Goal: Download file/media

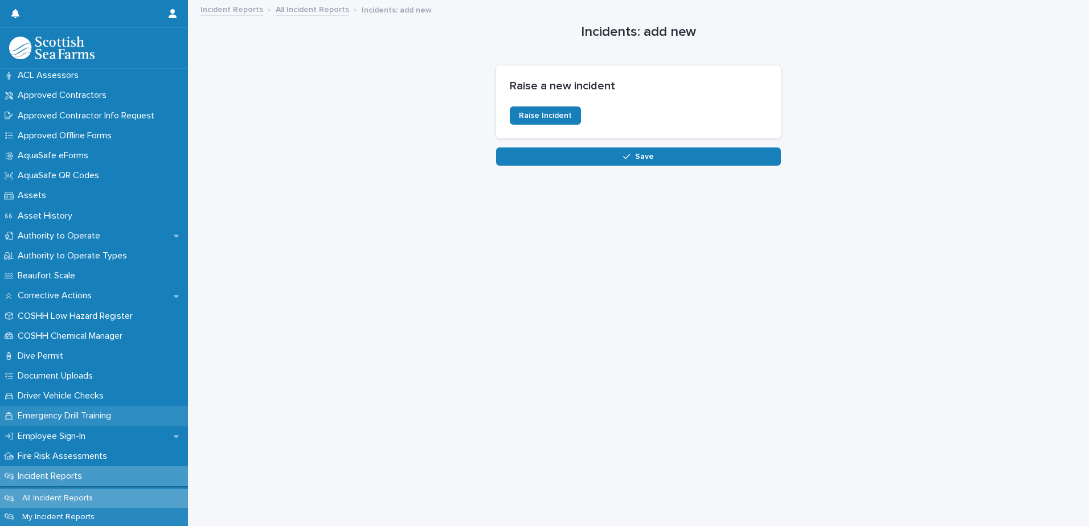
scroll to position [114, 0]
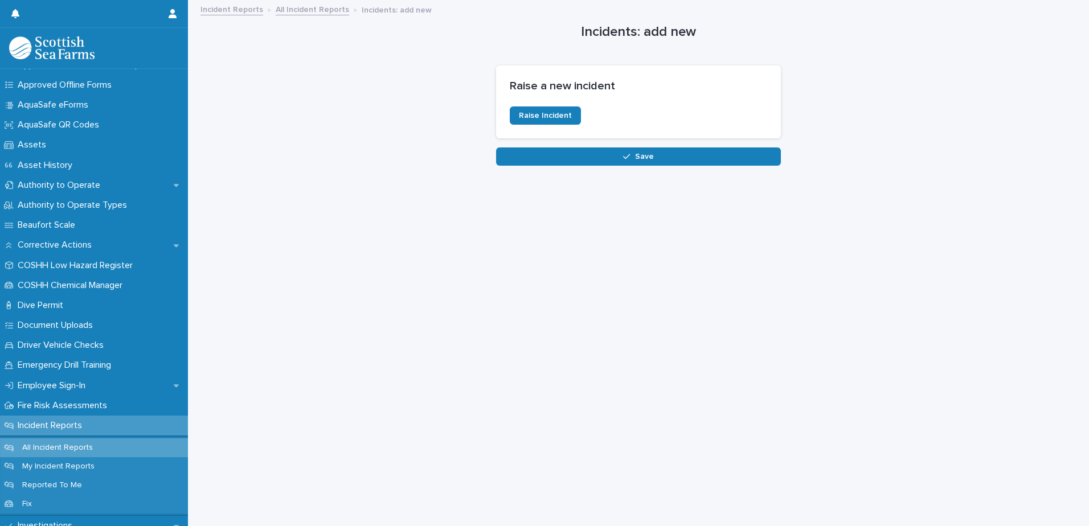
click at [106, 432] on div "Incident Reports" at bounding box center [94, 426] width 188 height 20
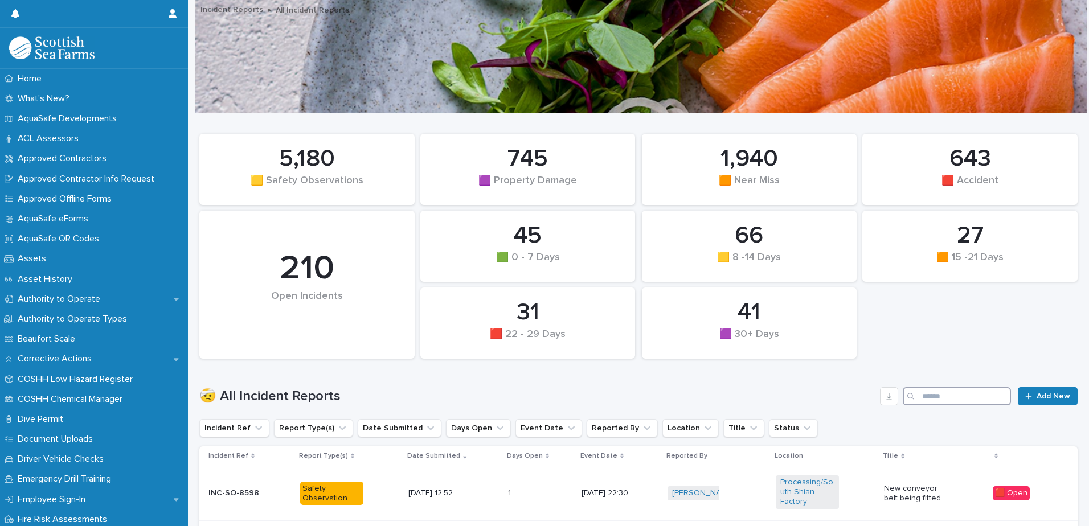
click at [988, 397] on input "Search" at bounding box center [956, 396] width 108 height 18
type input "*****"
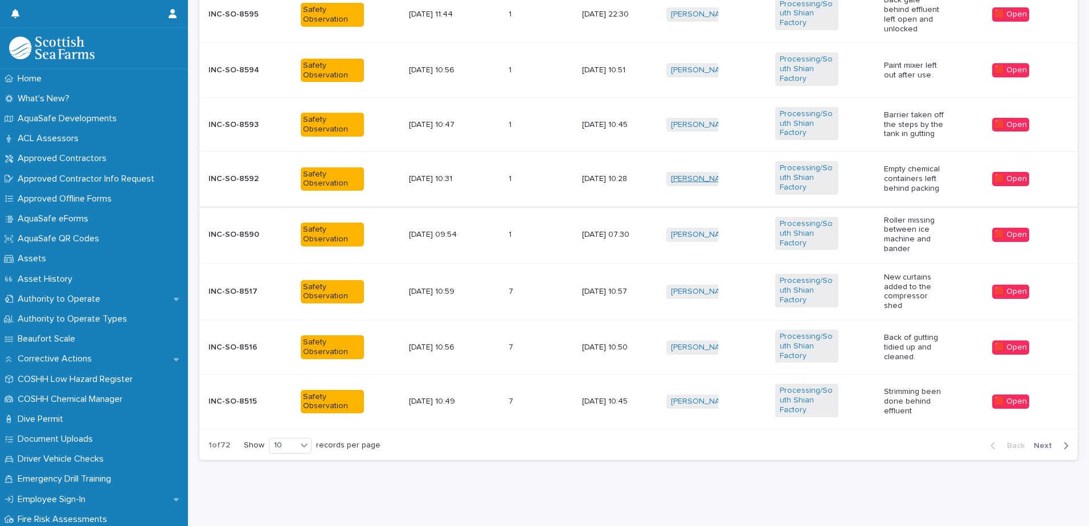
scroll to position [592, 0]
click at [301, 443] on div at bounding box center [304, 445] width 14 height 14
click at [281, 486] on div "30" at bounding box center [291, 480] width 42 height 14
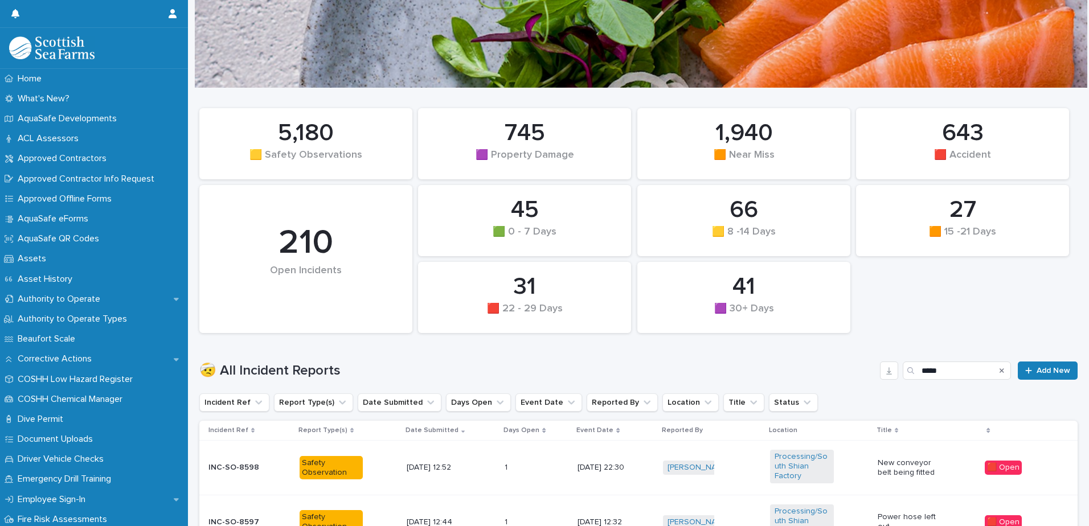
scroll to position [0, 0]
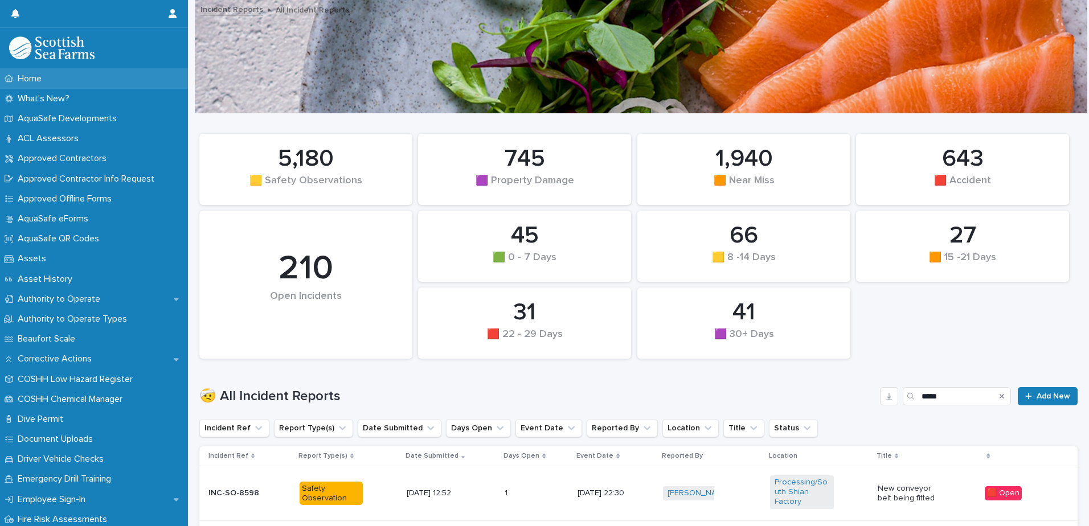
click at [32, 87] on div "Home" at bounding box center [94, 79] width 188 height 20
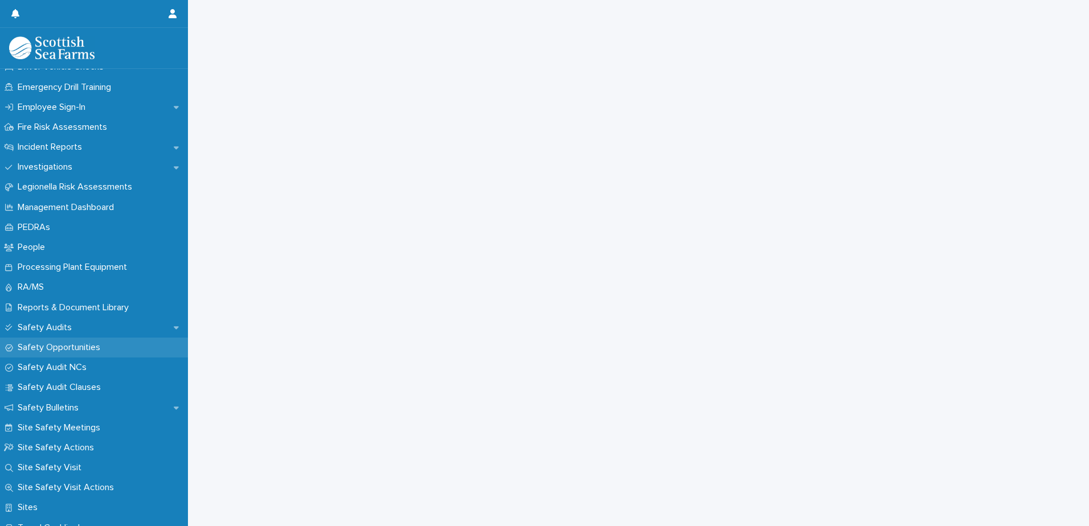
scroll to position [399, 0]
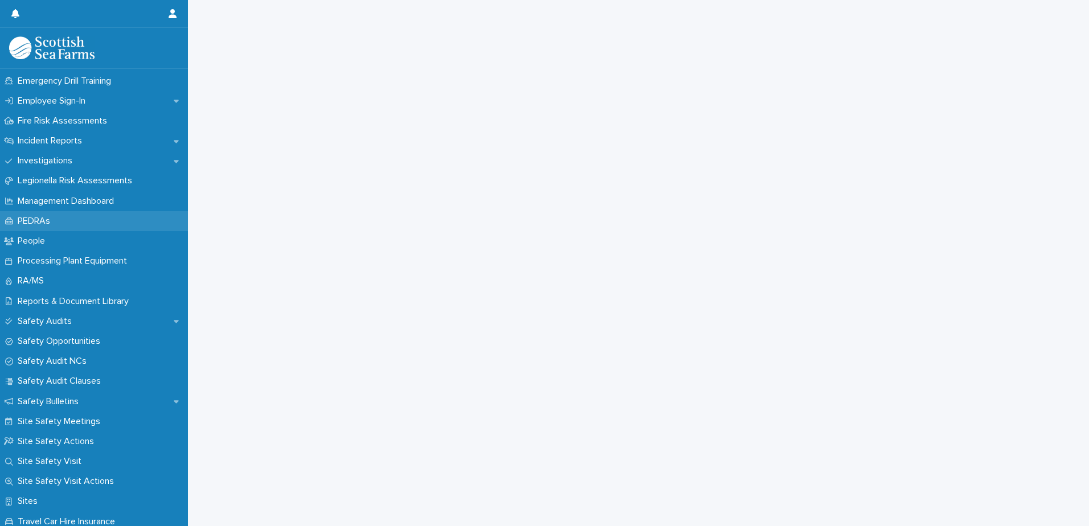
click at [68, 222] on div "PEDRAs" at bounding box center [94, 221] width 188 height 20
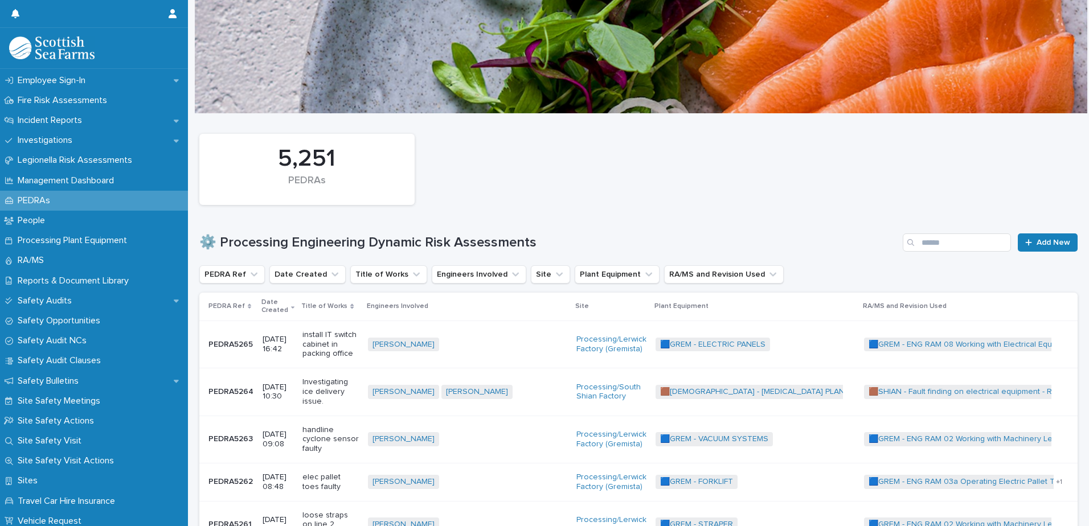
scroll to position [399, 0]
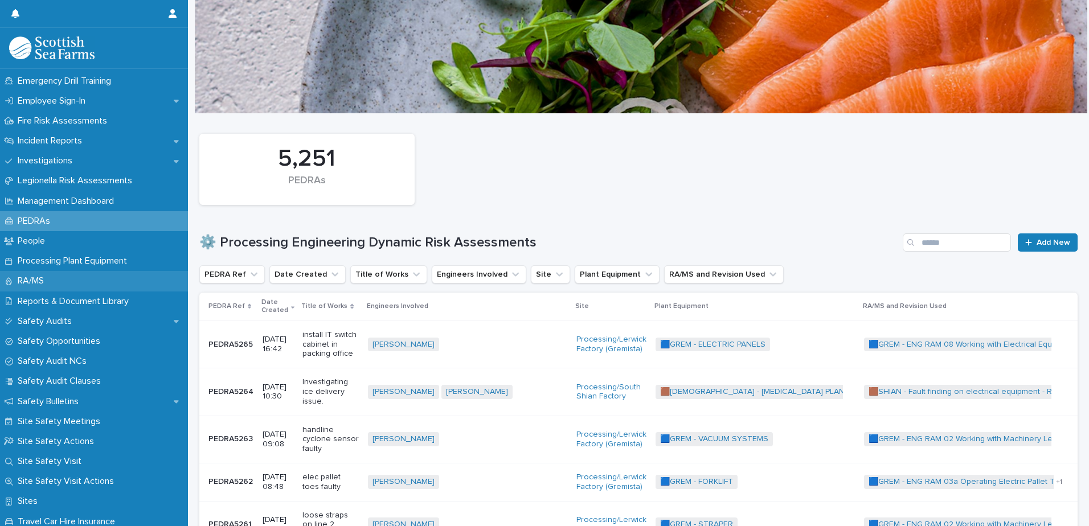
click at [58, 281] on div "RA/MS" at bounding box center [94, 281] width 188 height 20
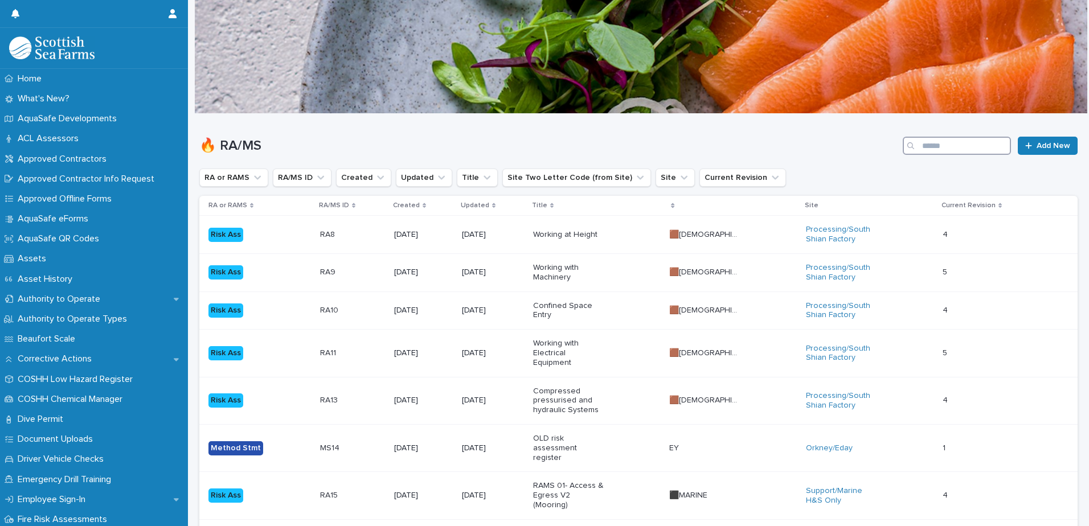
click at [959, 150] on input "Search" at bounding box center [956, 146] width 108 height 18
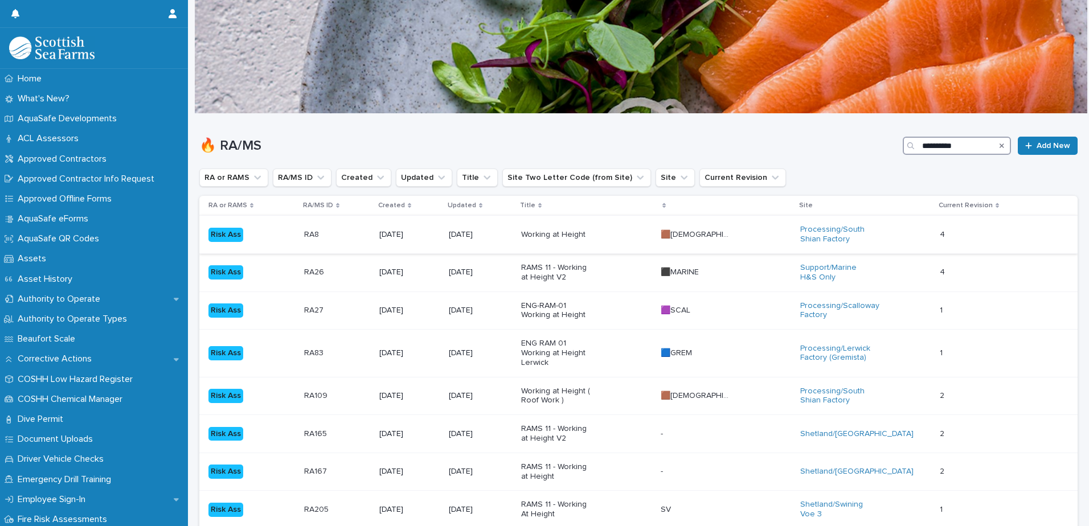
type input "**********"
click at [629, 239] on div "Working at Height" at bounding box center [586, 234] width 130 height 19
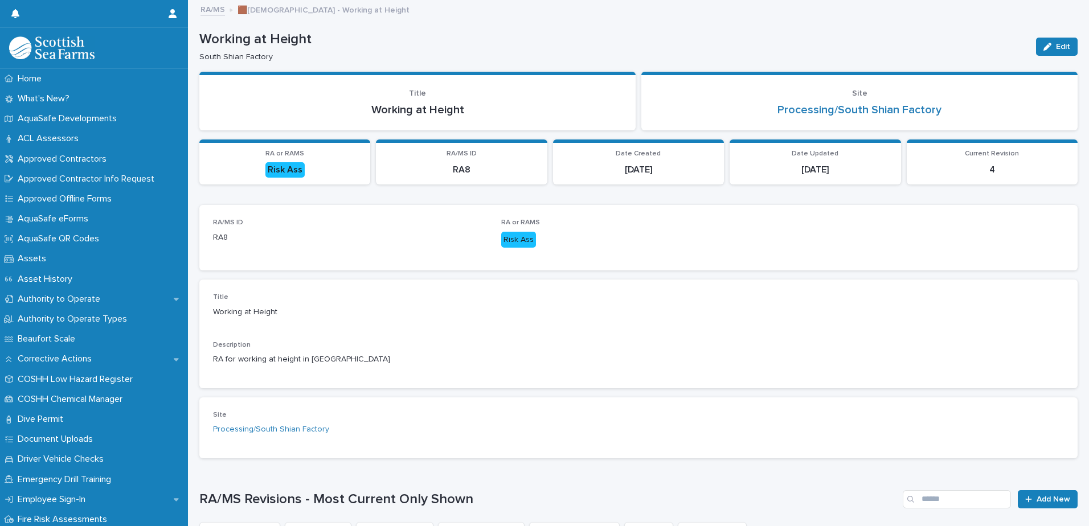
scroll to position [182, 0]
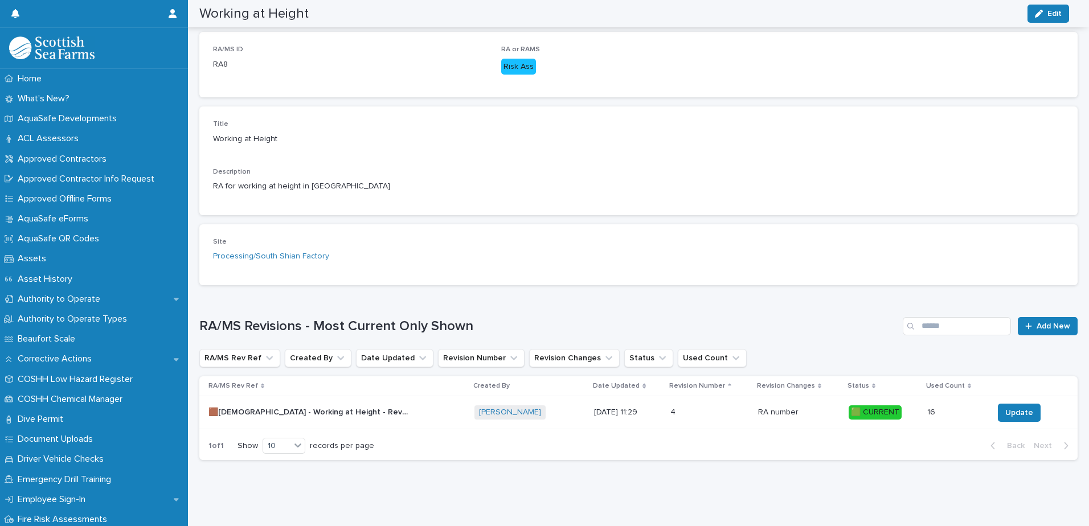
click at [370, 408] on p at bounding box center [307, 413] width 199 height 10
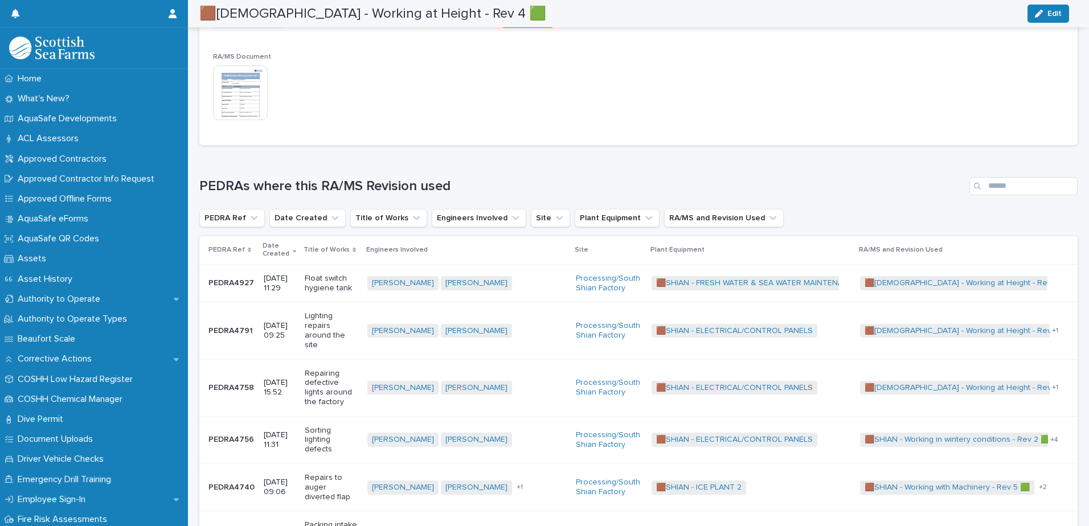
scroll to position [269, 0]
click at [253, 89] on img at bounding box center [240, 91] width 55 height 55
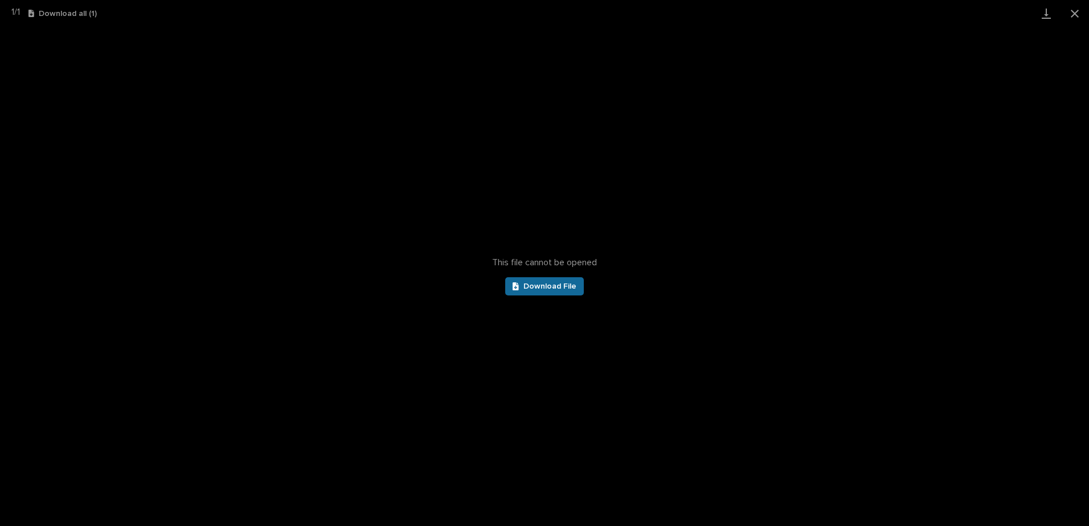
click at [518, 287] on icon at bounding box center [515, 286] width 6 height 8
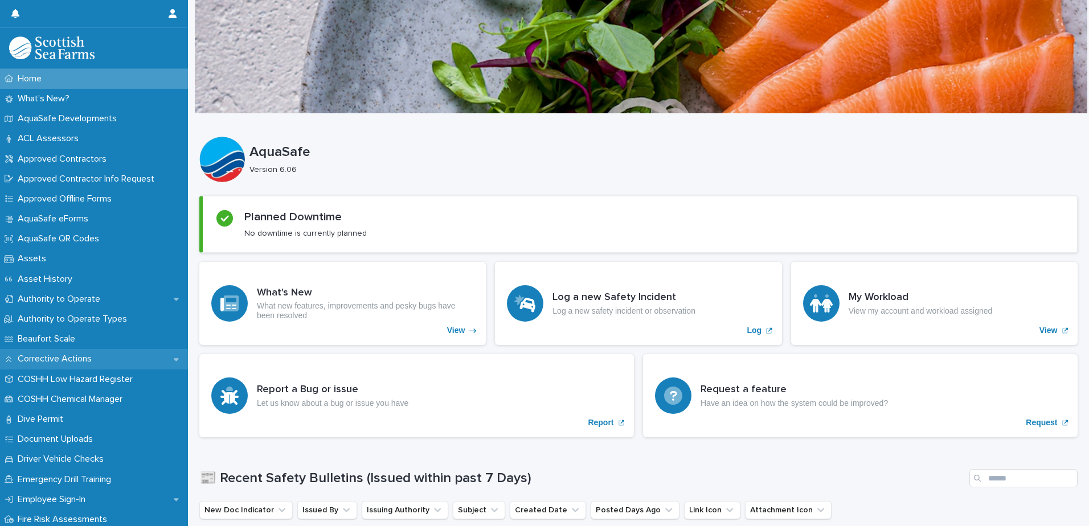
click at [88, 366] on div "Corrective Actions" at bounding box center [94, 359] width 188 height 20
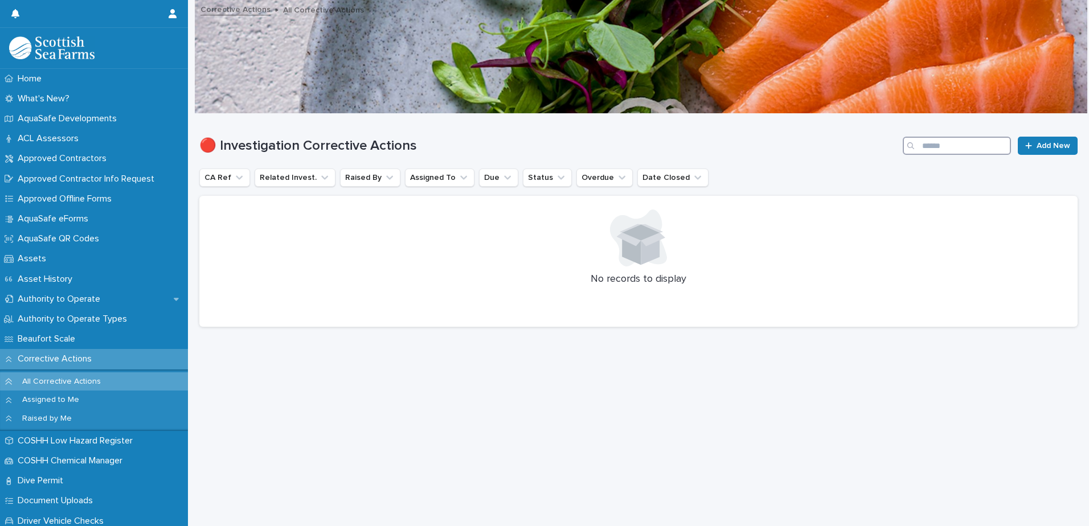
drag, startPoint x: 950, startPoint y: 137, endPoint x: 948, endPoint y: 144, distance: 7.6
click at [950, 139] on input "Search" at bounding box center [956, 146] width 108 height 18
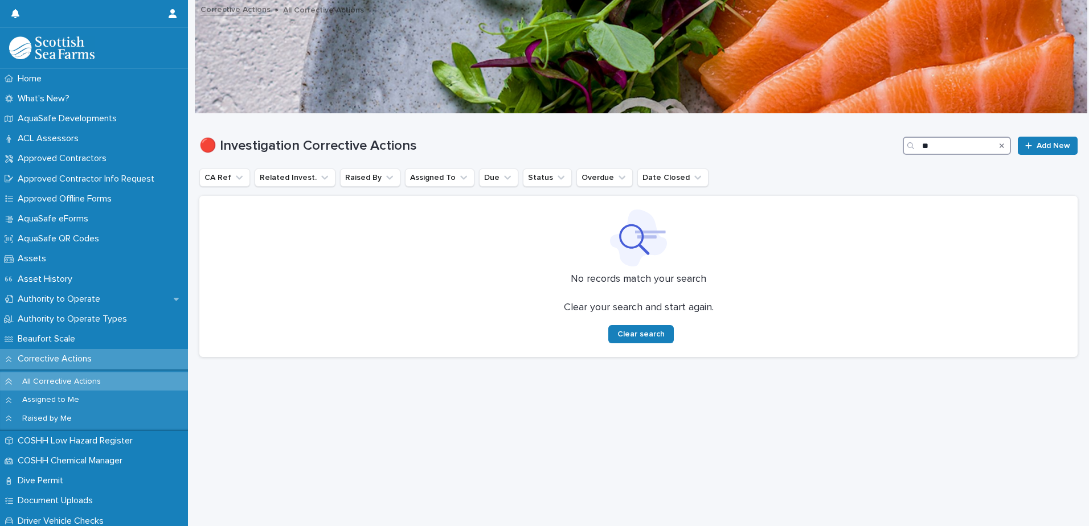
type input "*"
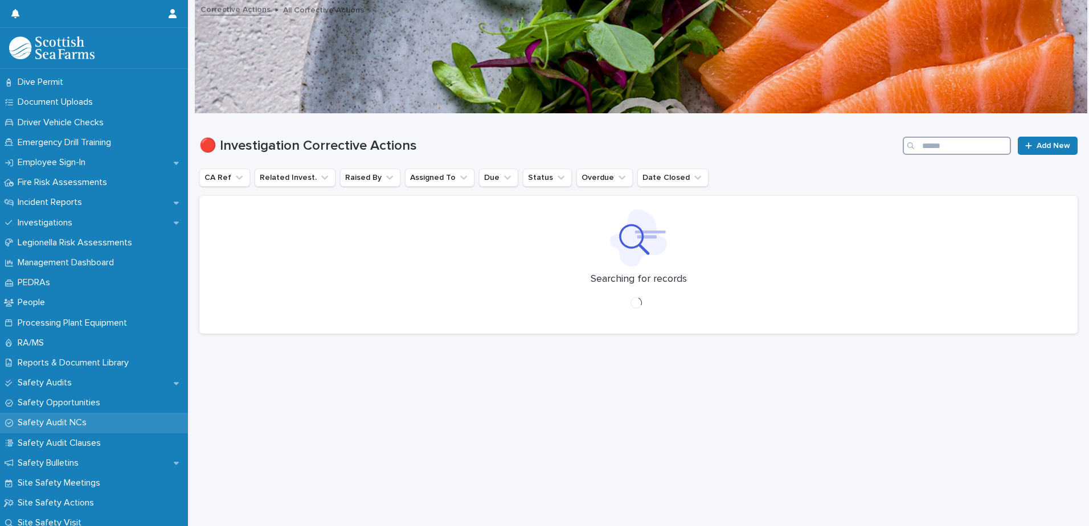
scroll to position [455, 0]
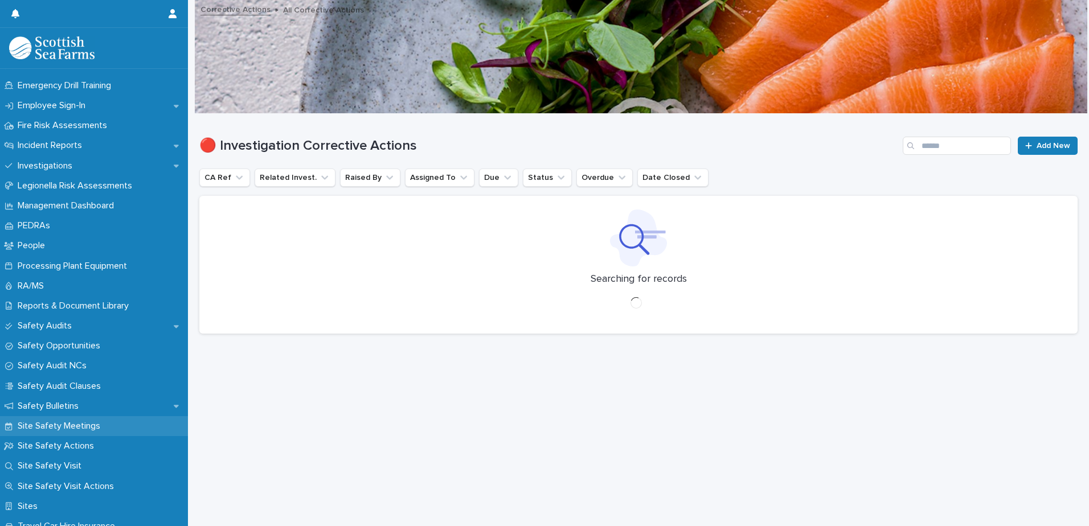
click at [117, 424] on div "Site Safety Meetings" at bounding box center [94, 426] width 188 height 20
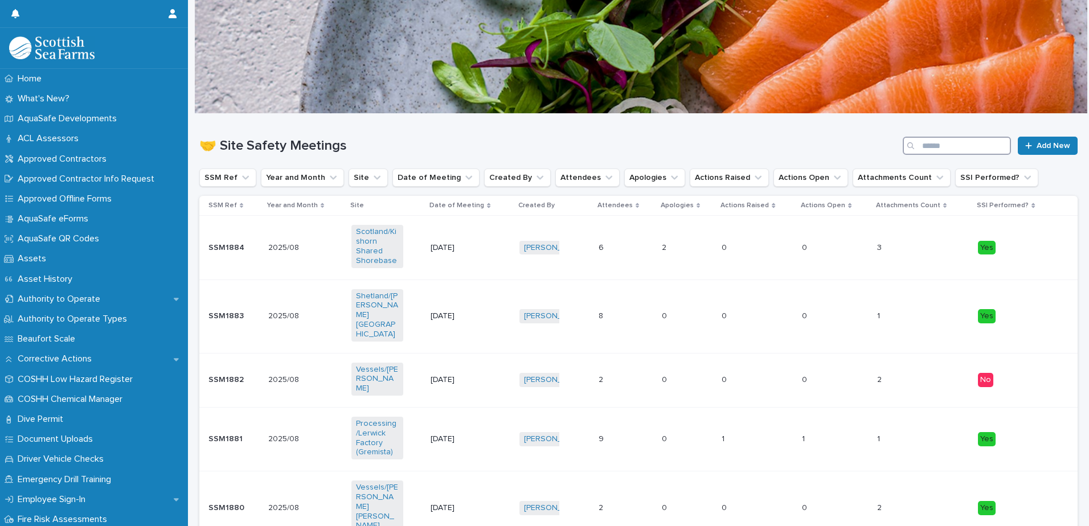
click at [928, 139] on input "Search" at bounding box center [956, 146] width 108 height 18
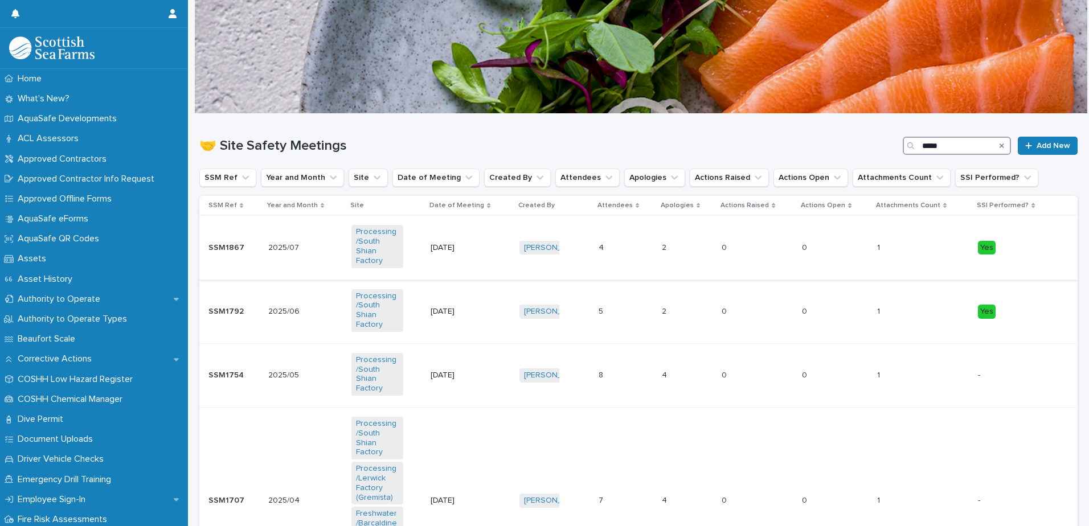
type input "*****"
click at [460, 243] on p "31/7/2025" at bounding box center [456, 248] width 52 height 10
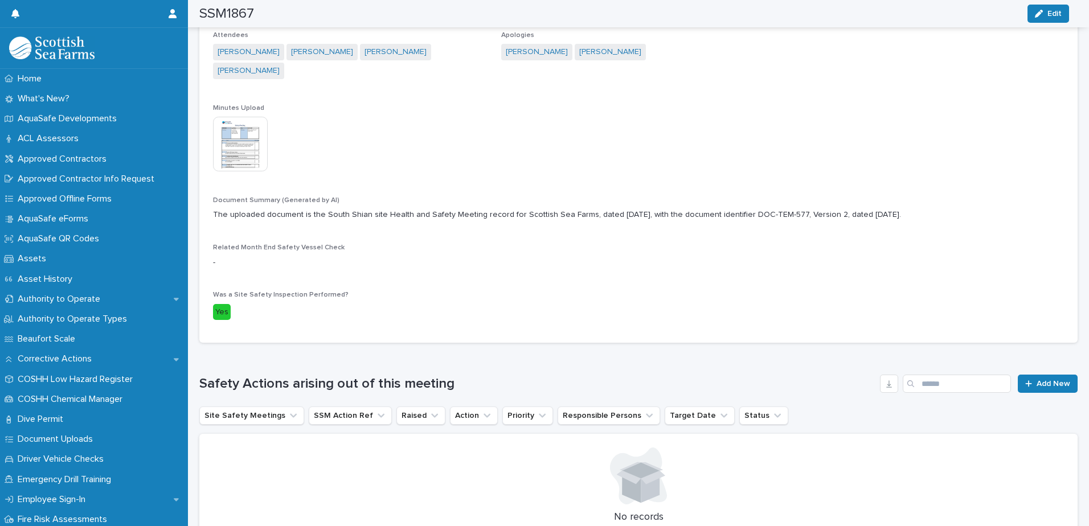
scroll to position [379, 0]
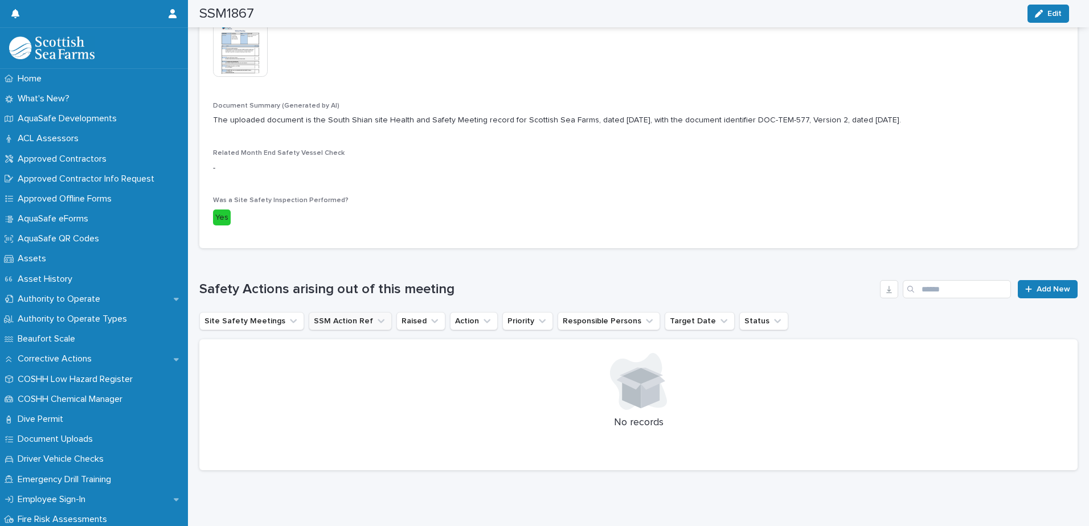
click at [335, 312] on button "SSM Action Ref" at bounding box center [350, 321] width 83 height 18
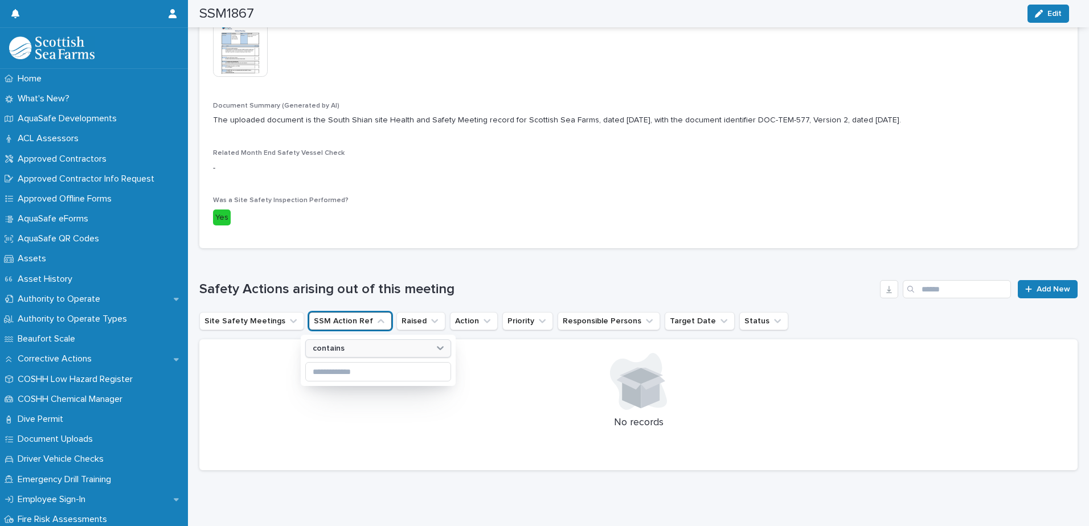
click at [344, 343] on div "contains" at bounding box center [371, 349] width 126 height 12
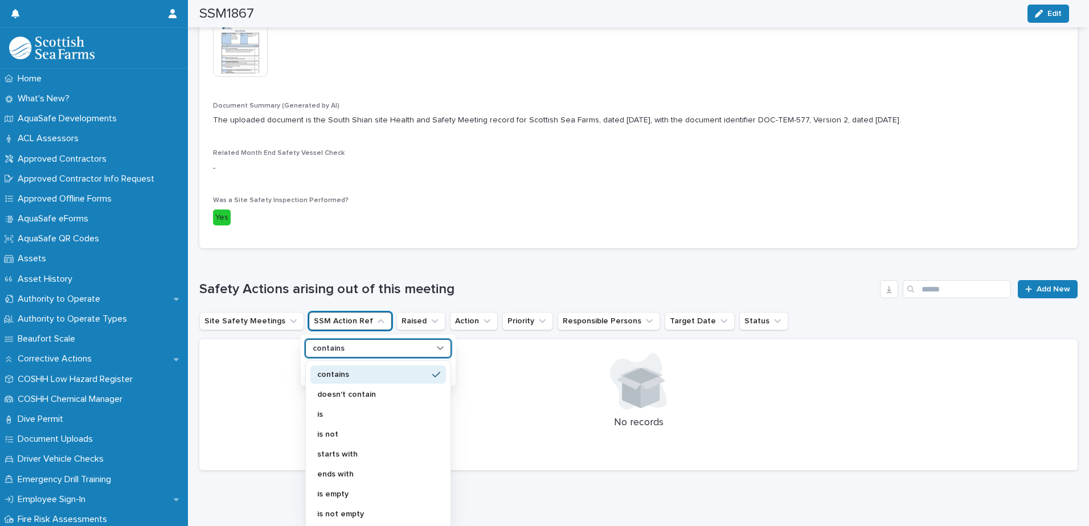
click at [347, 343] on div "contains" at bounding box center [371, 349] width 126 height 12
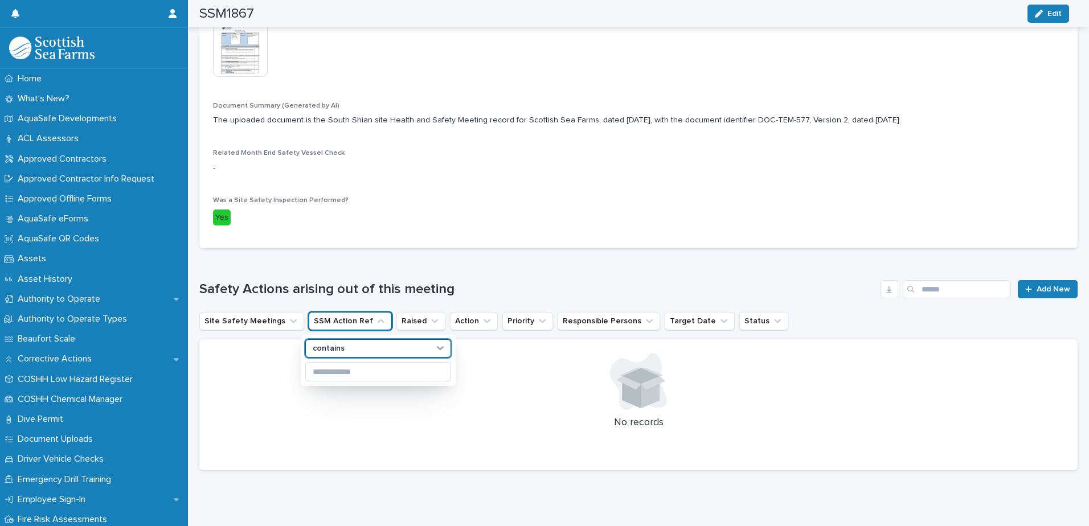
click at [442, 257] on div "Loading... Saving… Safety Actions arising out of this meeting Add New Site Safe…" at bounding box center [638, 368] width 878 height 222
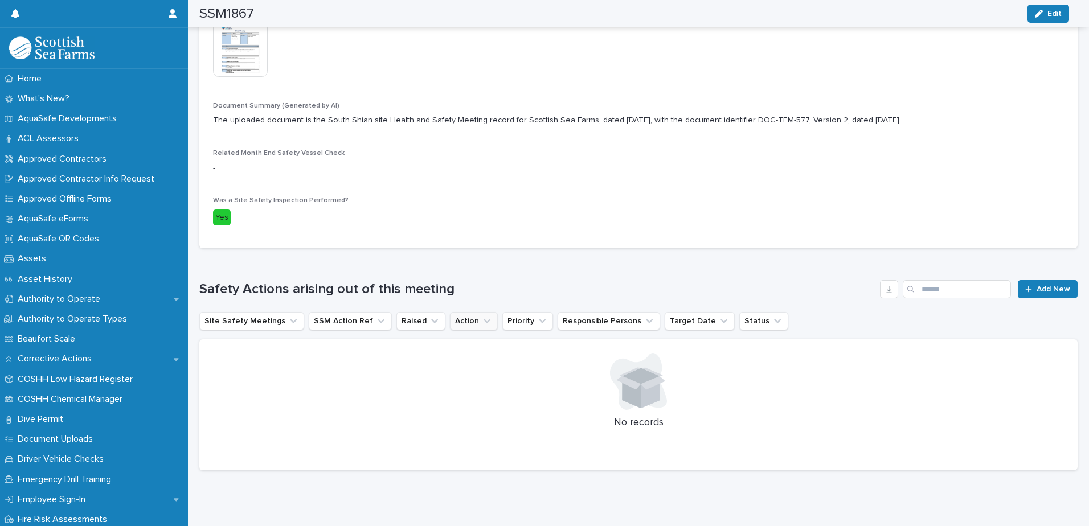
click at [450, 312] on button "Action" at bounding box center [474, 321] width 48 height 18
click at [459, 344] on p "contains" at bounding box center [465, 349] width 32 height 10
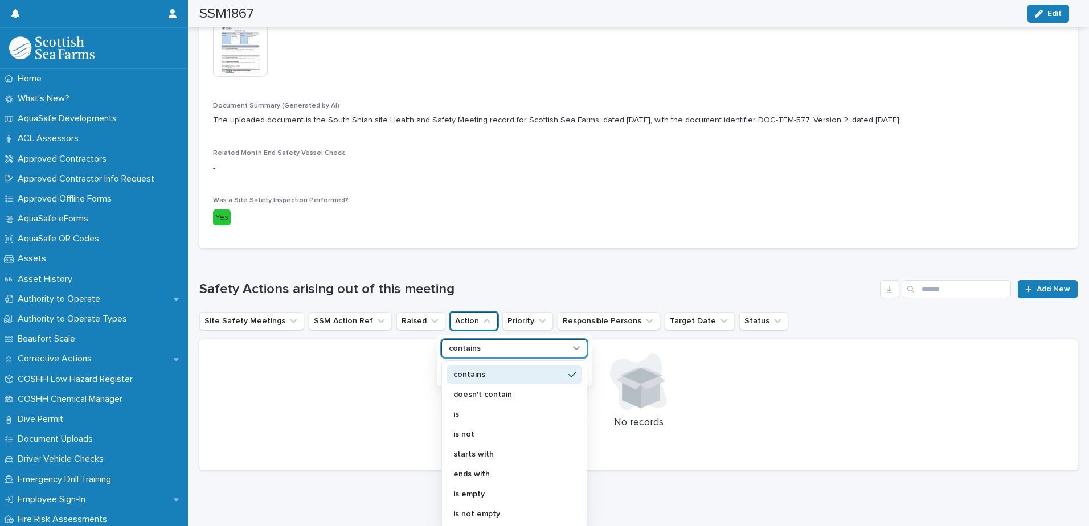
click at [623, 445] on div at bounding box center [638, 450] width 851 height 11
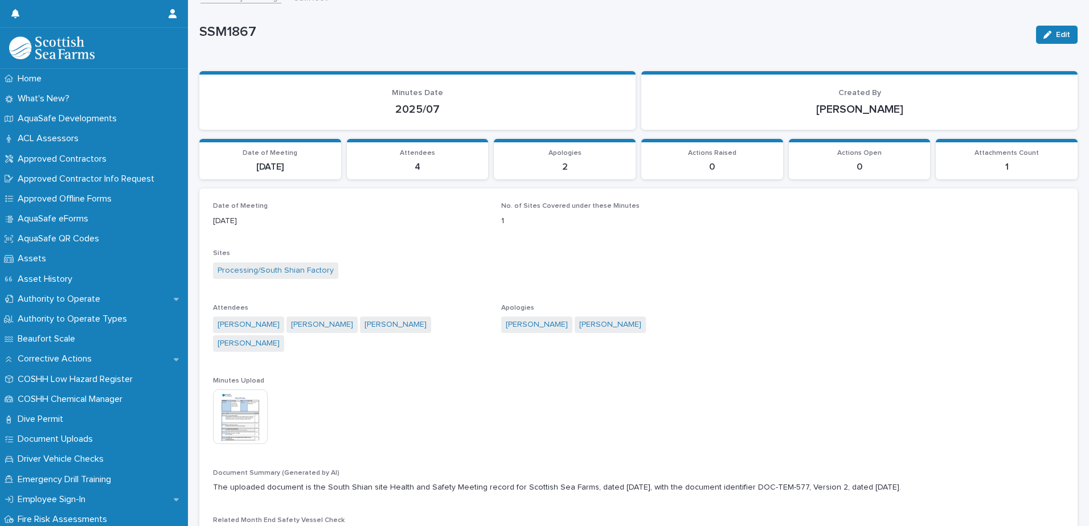
scroll to position [0, 0]
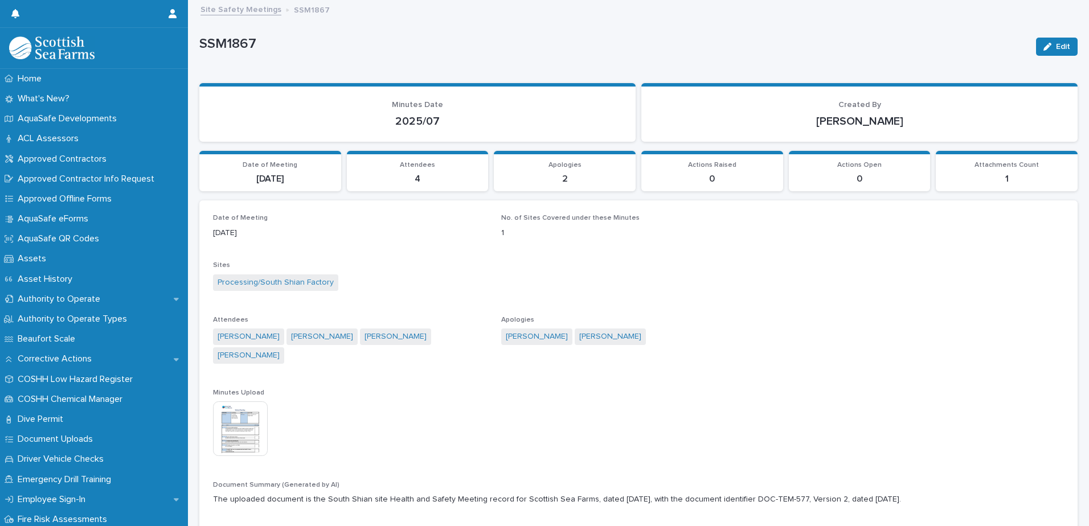
click at [585, 157] on section "Apologies 2" at bounding box center [565, 171] width 142 height 41
drag, startPoint x: 573, startPoint y: 175, endPoint x: 561, endPoint y: 172, distance: 12.4
click at [569, 175] on p "2" at bounding box center [564, 179] width 128 height 11
click at [63, 79] on div "Home" at bounding box center [94, 79] width 188 height 20
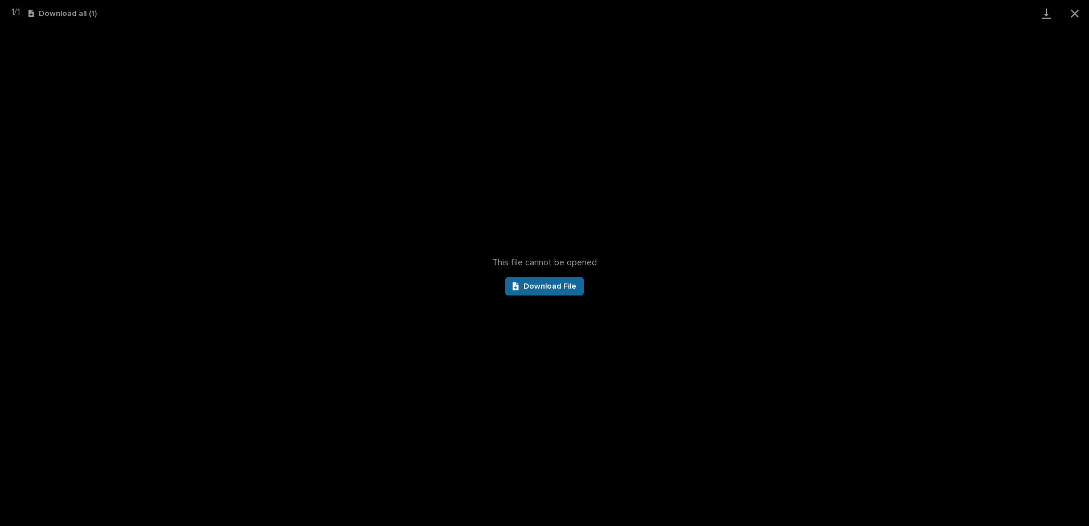
scroll to position [269, 0]
drag, startPoint x: 0, startPoint y: 0, endPoint x: 538, endPoint y: 279, distance: 606.0
click at [538, 279] on link "Download File" at bounding box center [544, 286] width 79 height 18
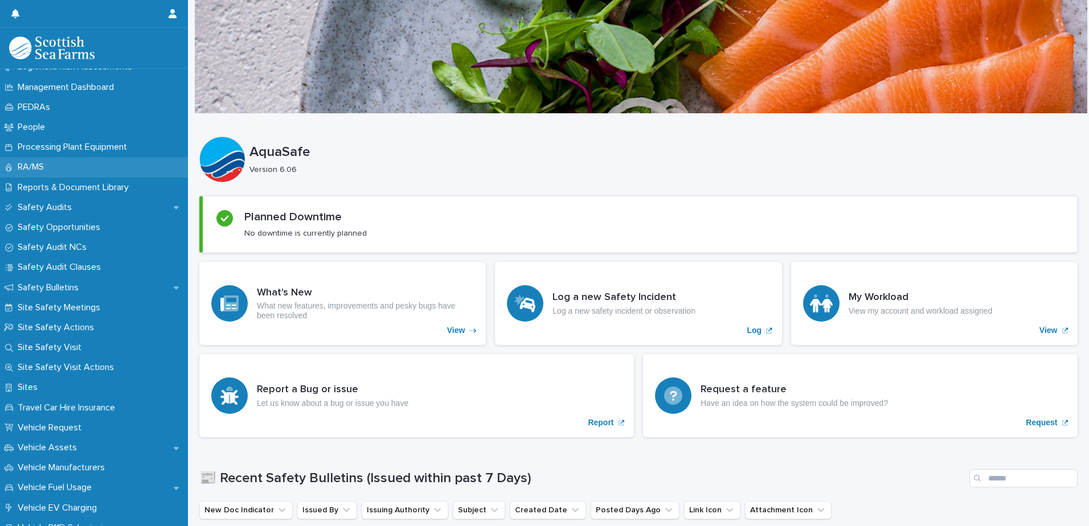
scroll to position [455, 0]
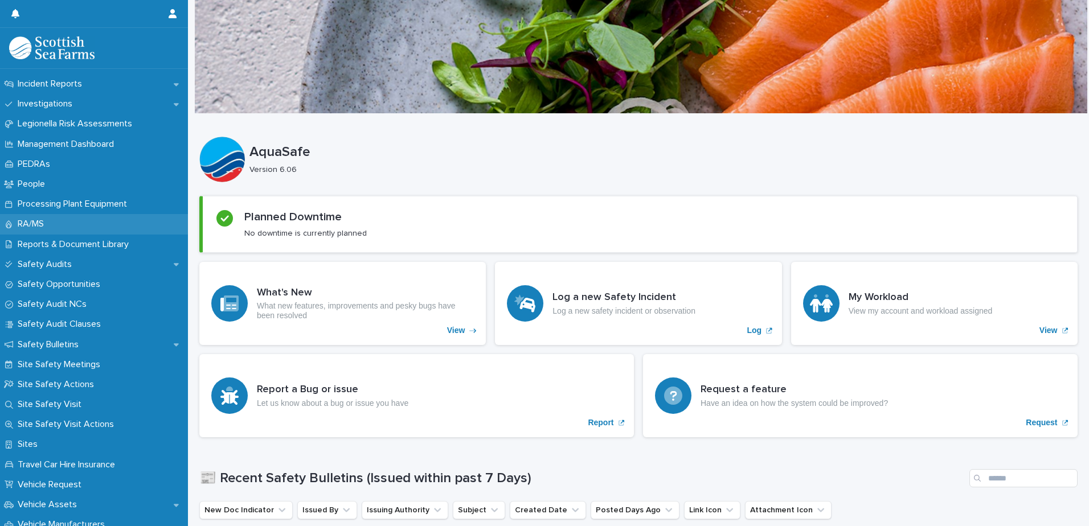
click at [50, 227] on p "RA/MS" at bounding box center [33, 224] width 40 height 11
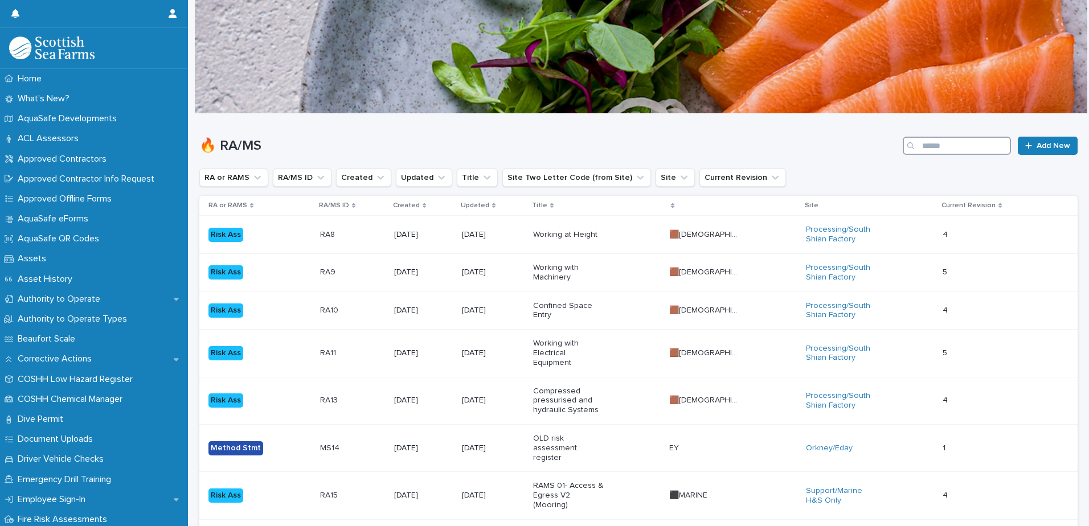
click at [914, 154] on input "Search" at bounding box center [956, 146] width 108 height 18
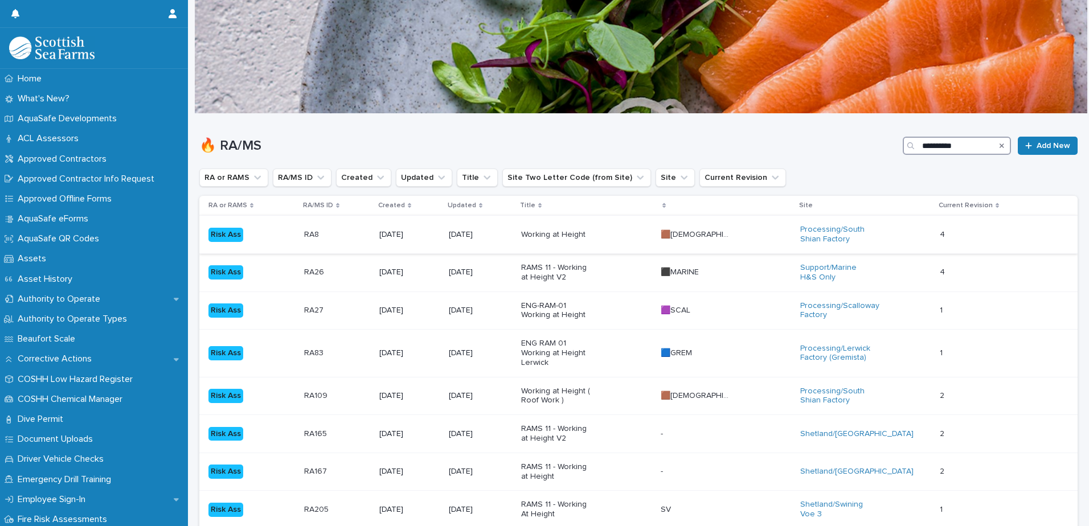
type input "**********"
click at [623, 231] on div "Working at Height" at bounding box center [586, 234] width 130 height 19
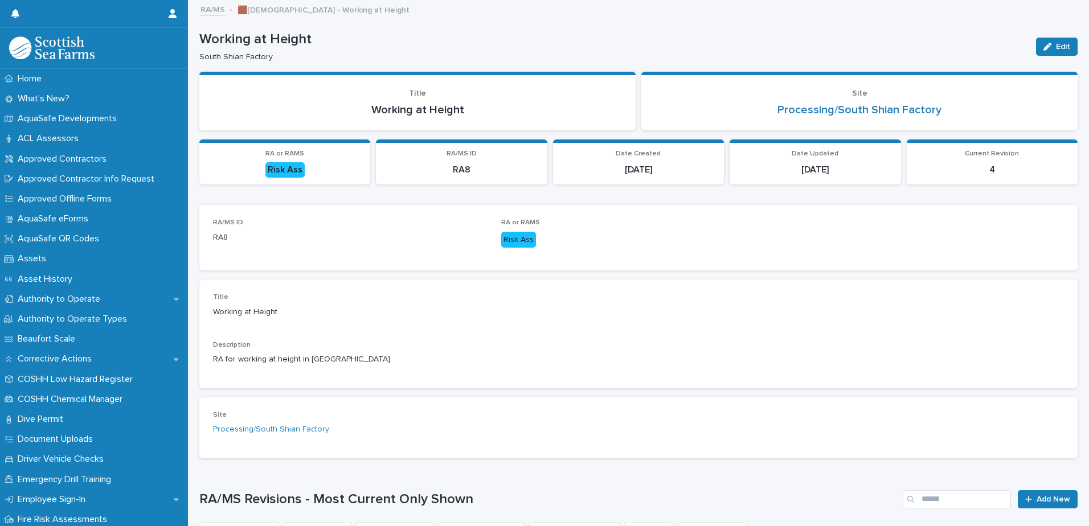
scroll to position [114, 0]
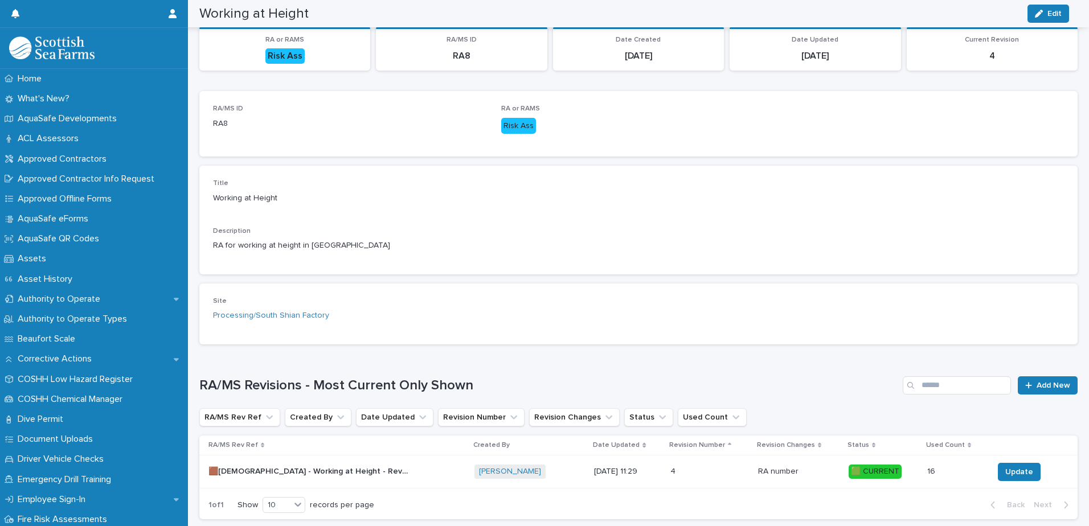
click at [336, 478] on div "🟫SHIAN - Working at Height - Rev 4 🟩 🟫SHIAN - Working at Height - Rev 4 🟩" at bounding box center [336, 471] width 257 height 19
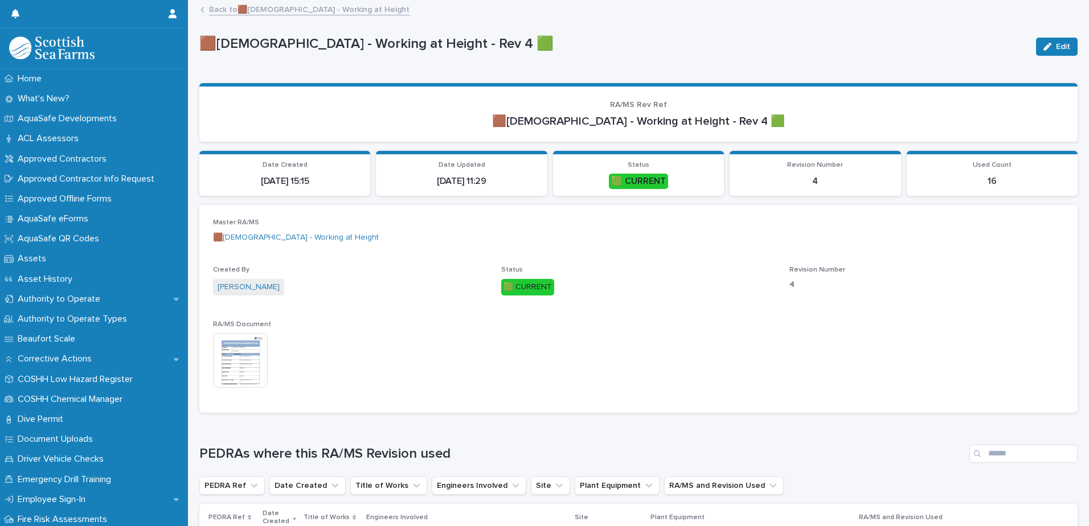
click at [241, 355] on img at bounding box center [240, 360] width 55 height 55
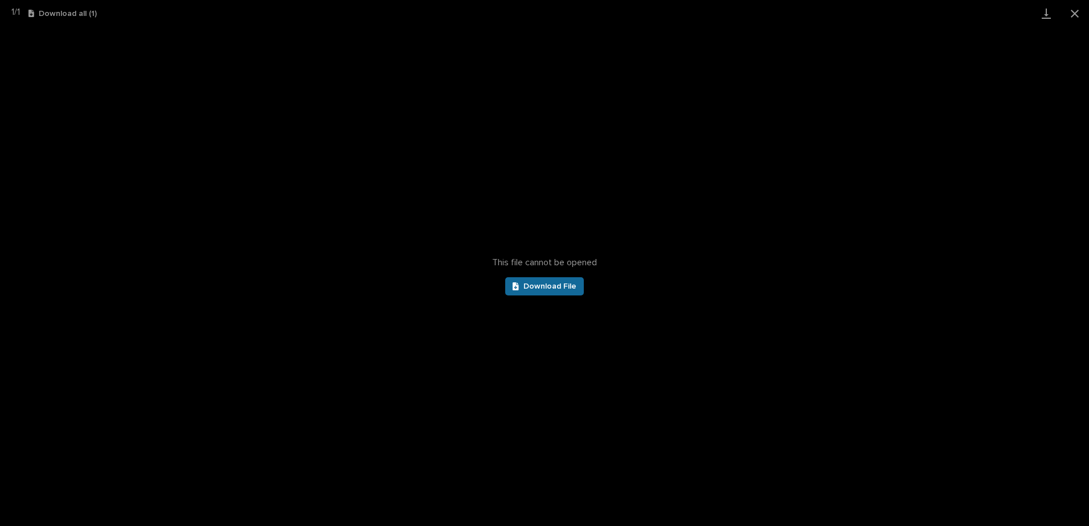
click at [544, 290] on span "Download File" at bounding box center [549, 286] width 53 height 8
